Goal: Transaction & Acquisition: Purchase product/service

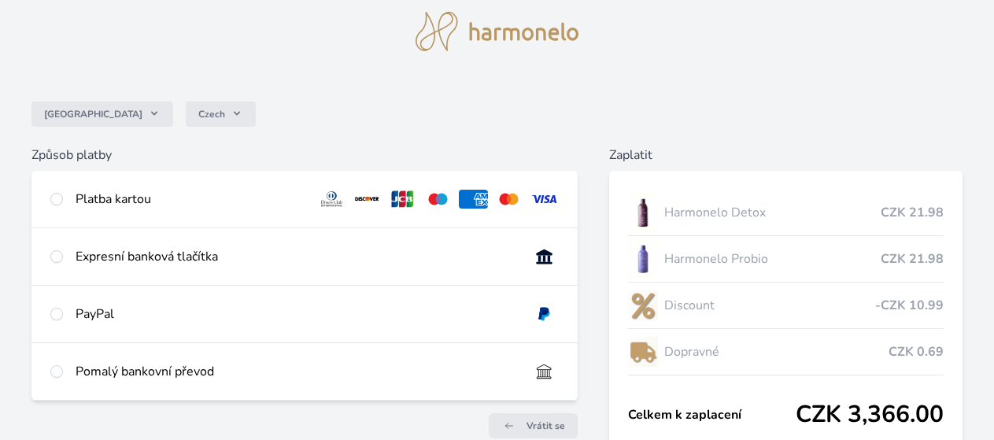
scroll to position [79, 0]
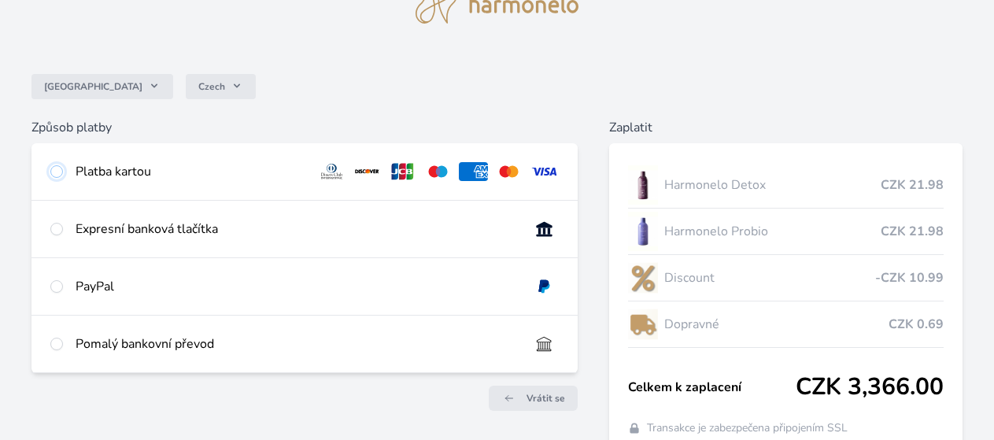
click at [63, 169] on input "radio" at bounding box center [56, 171] width 13 height 13
radio input "true"
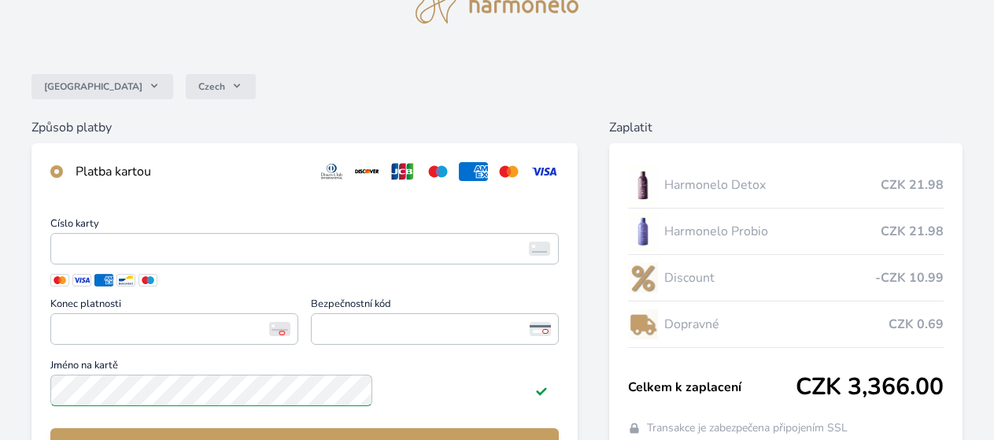
click at [72, 302] on div "Česko Czech Způsob platby Platba kartou Číslo karty <p>Your browser does not su…" at bounding box center [497, 340] width 994 height 838
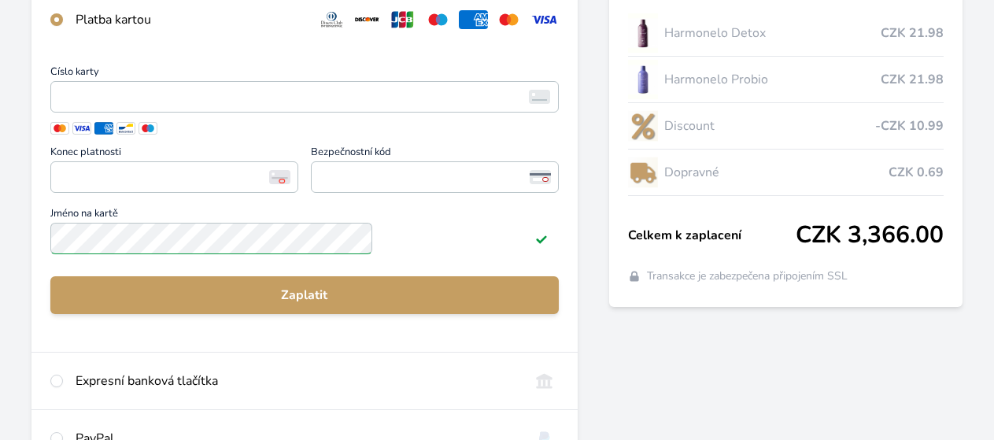
scroll to position [236, 0]
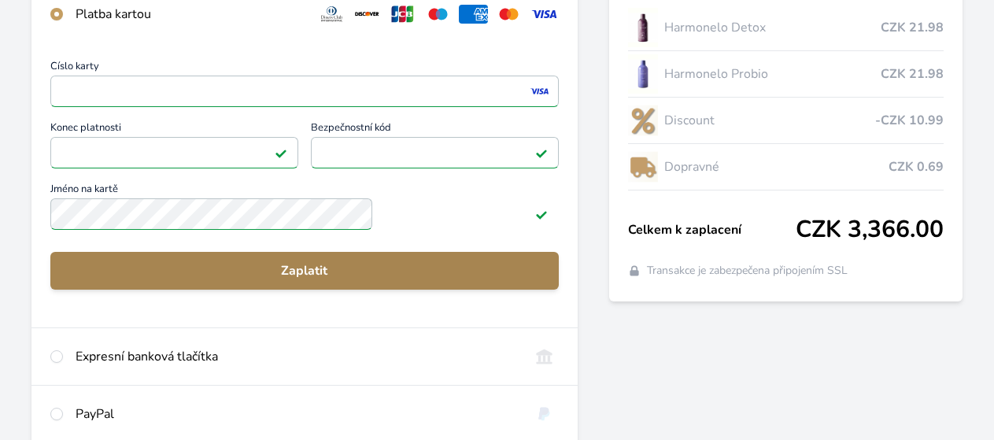
click at [355, 280] on span "Zaplatit" at bounding box center [304, 270] width 483 height 19
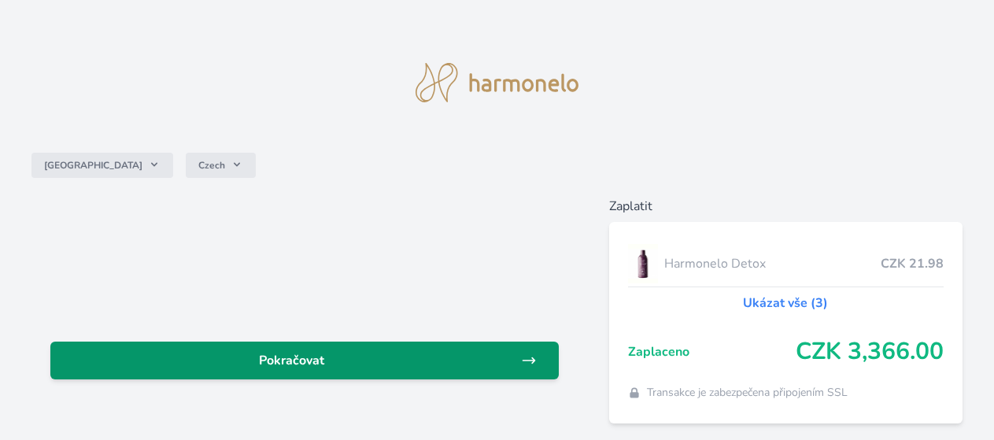
click at [521, 357] on icon at bounding box center [529, 361] width 16 height 16
